Goal: Task Accomplishment & Management: Complete application form

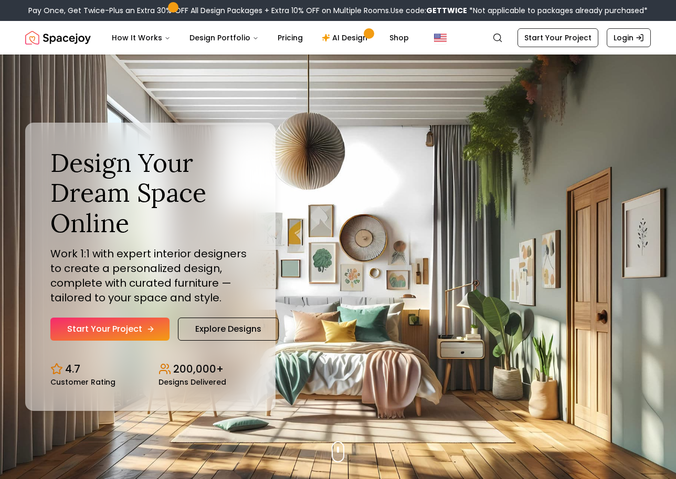
click at [138, 326] on link "Start Your Project" at bounding box center [109, 329] width 119 height 23
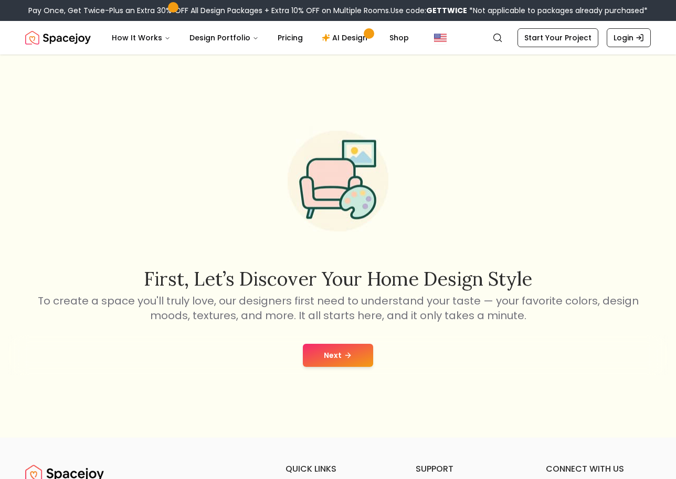
click at [340, 350] on button "Next" at bounding box center [338, 355] width 70 height 23
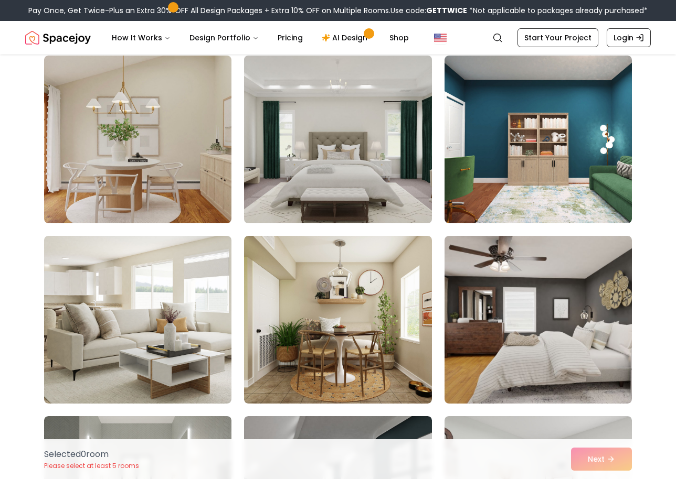
scroll to position [87, 0]
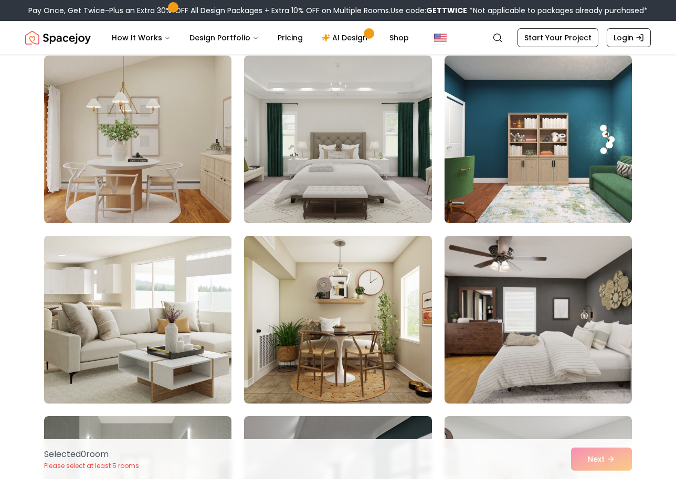
click at [138, 346] on img at bounding box center [137, 320] width 197 height 176
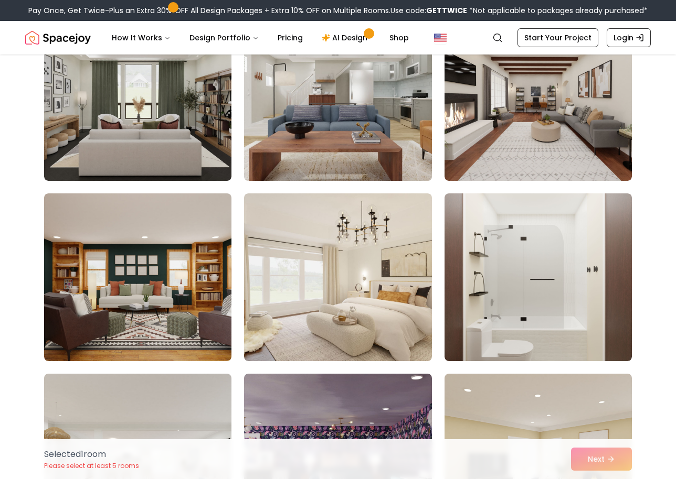
scroll to position [1577, 0]
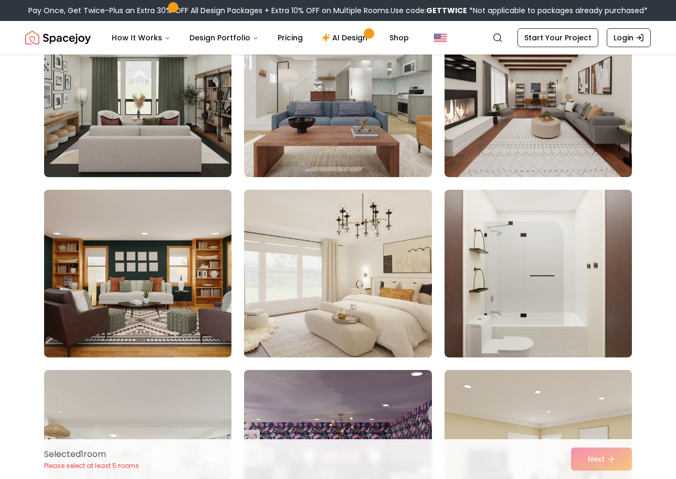
click at [333, 216] on img at bounding box center [337, 274] width 197 height 176
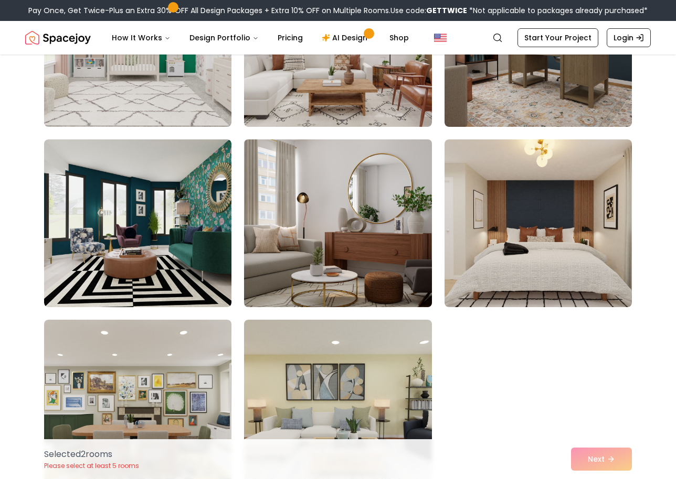
scroll to position [2716, 1]
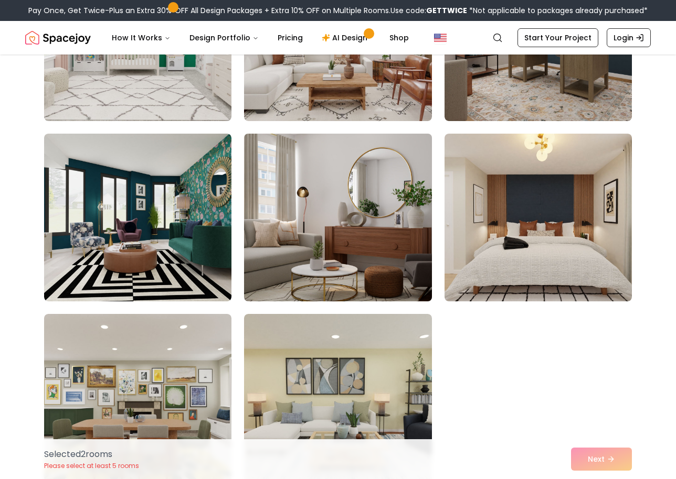
click at [361, 261] on img at bounding box center [337, 218] width 197 height 176
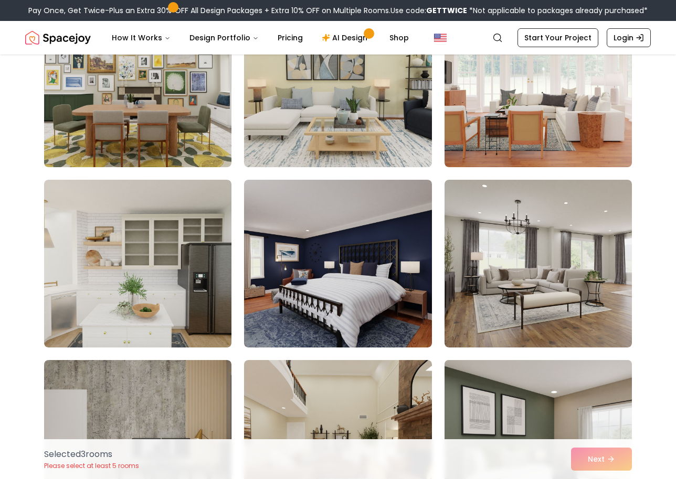
scroll to position [3195, 0]
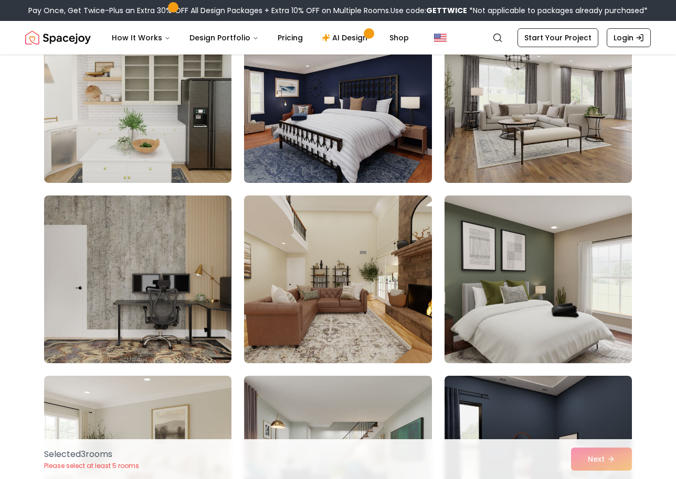
click at [511, 290] on img at bounding box center [538, 279] width 197 height 176
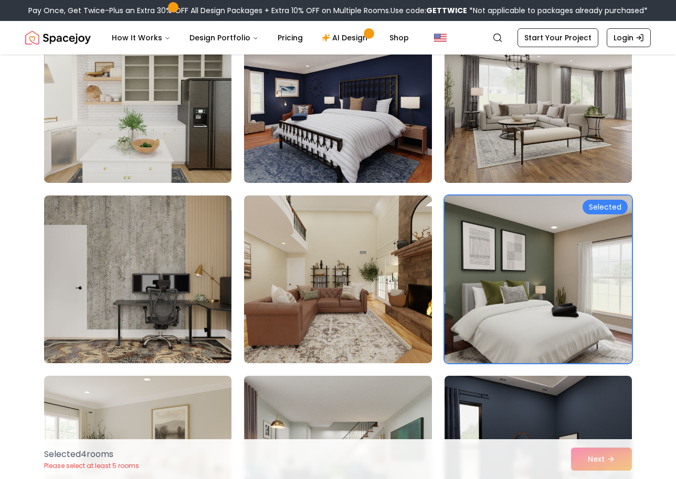
scroll to position [3104, 0]
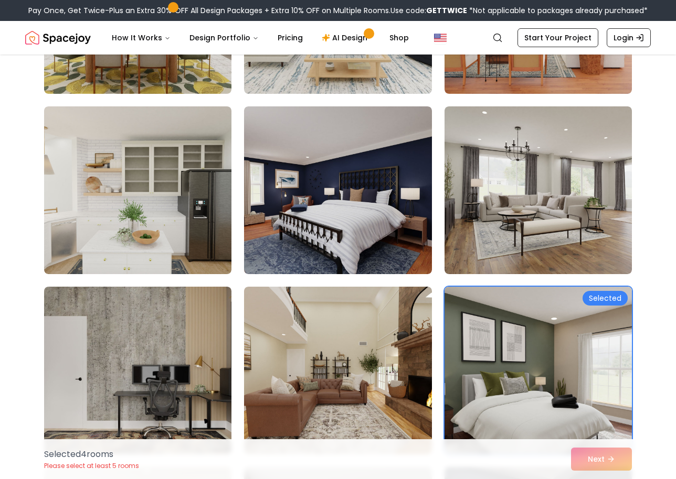
click at [527, 337] on img at bounding box center [538, 371] width 197 height 176
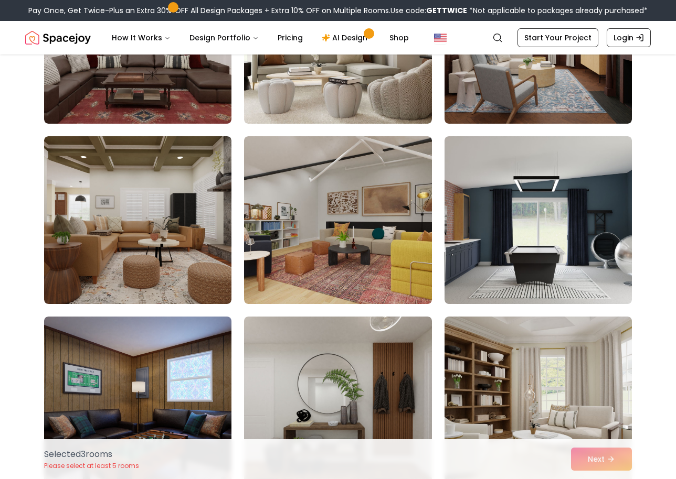
scroll to position [4775, 0]
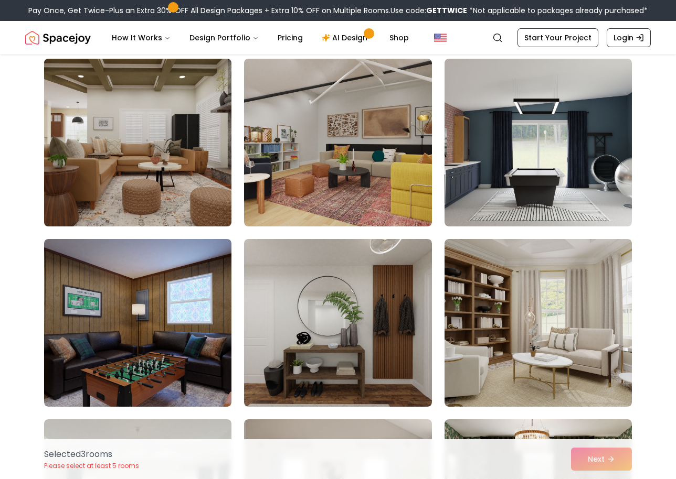
click at [147, 158] on img at bounding box center [137, 143] width 197 height 176
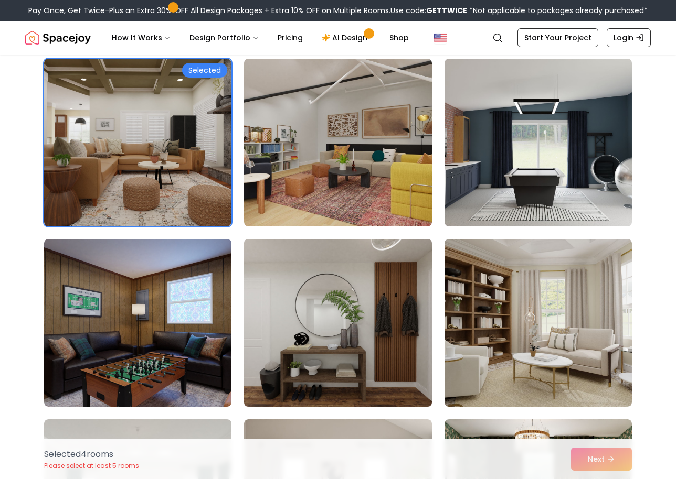
click at [290, 235] on img at bounding box center [337, 323] width 197 height 176
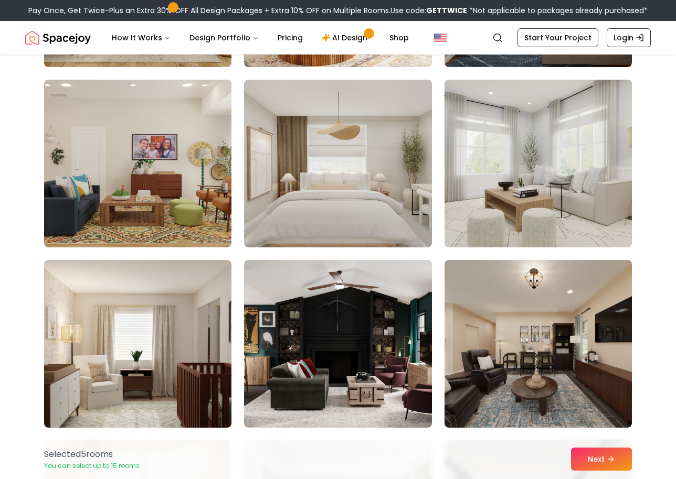
scroll to position [5491, 0]
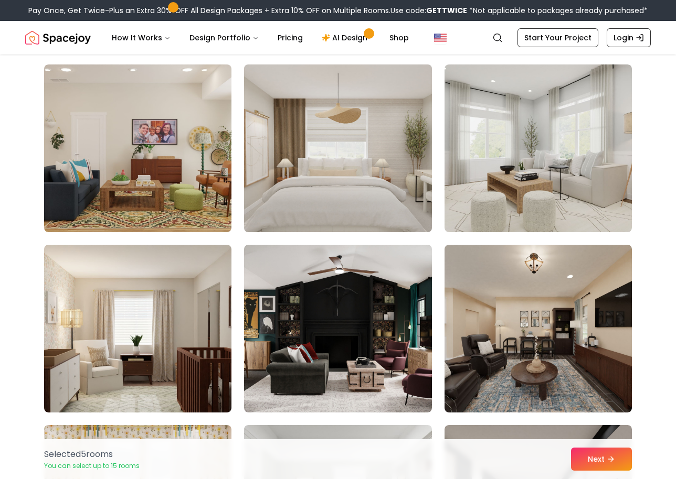
click at [555, 158] on img at bounding box center [537, 149] width 187 height 168
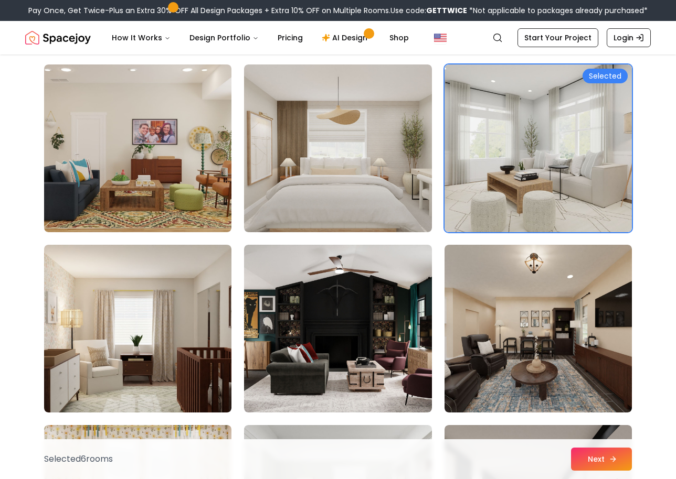
click at [596, 458] on button "Next" at bounding box center [601, 459] width 61 height 23
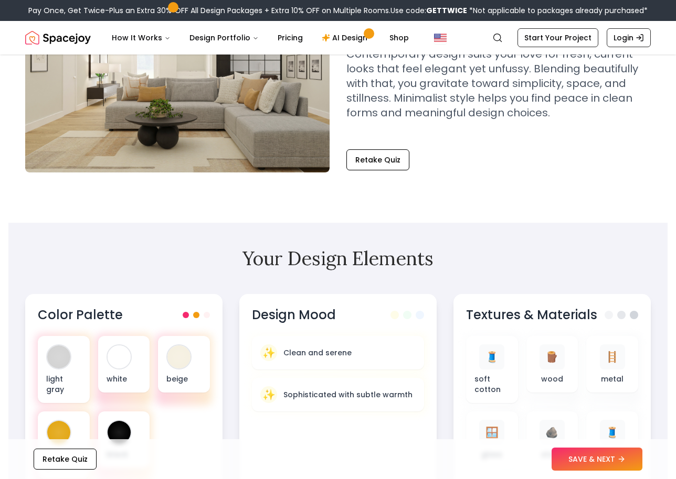
scroll to position [24, 0]
